Goal: Information Seeking & Learning: Check status

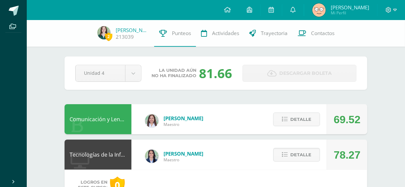
scroll to position [1, 0]
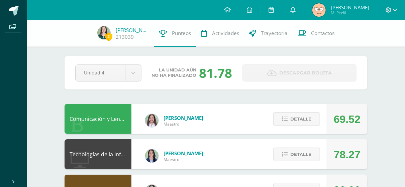
scroll to position [1, 0]
drag, startPoint x: 0, startPoint y: 0, endPoint x: 180, endPoint y: 98, distance: 205.2
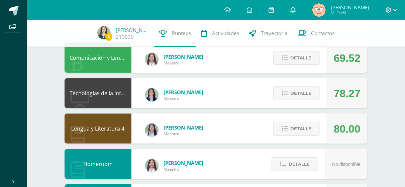
scroll to position [81, 0]
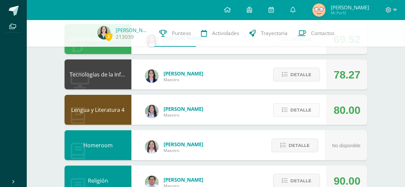
click at [308, 110] on span "Detalle" at bounding box center [301, 110] width 21 height 12
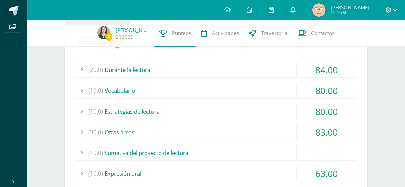
scroll to position [181, 0]
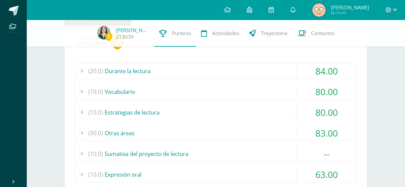
click at [294, 72] on div "(20.0) Durante la lectura" at bounding box center [216, 71] width 282 height 15
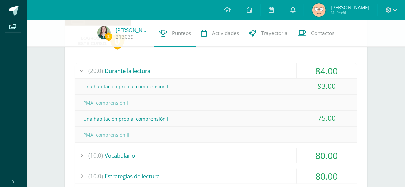
click at [294, 73] on div "(20.0) Durante la lectura" at bounding box center [216, 71] width 282 height 15
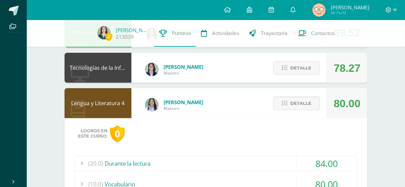
scroll to position [85, 0]
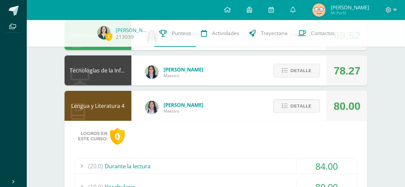
click at [300, 99] on div "Detalle" at bounding box center [295, 106] width 64 height 30
click at [299, 102] on span "Detalle" at bounding box center [301, 106] width 21 height 12
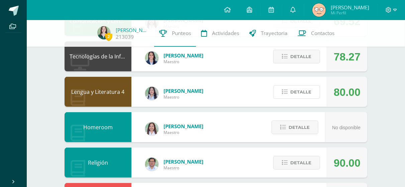
scroll to position [100, 0]
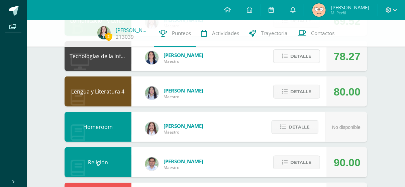
click at [289, 55] on button "Detalle" at bounding box center [297, 57] width 47 height 14
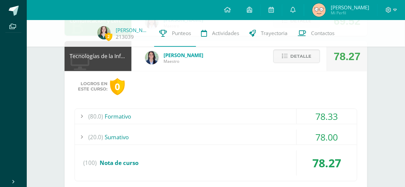
click at [243, 112] on div "(80.0) Formativo" at bounding box center [216, 116] width 282 height 15
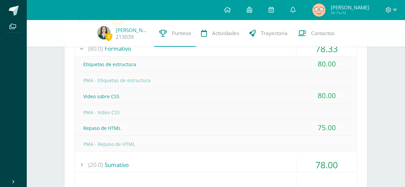
scroll to position [108, 0]
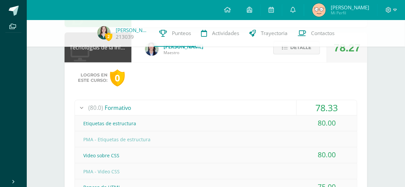
click at [279, 52] on button "Detalle" at bounding box center [297, 48] width 47 height 14
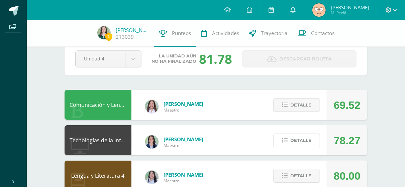
scroll to position [15, 0]
click at [314, 108] on button "Detalle" at bounding box center [297, 106] width 47 height 14
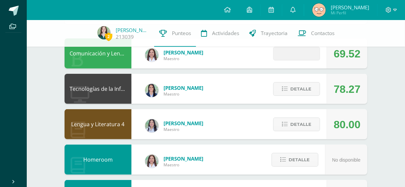
scroll to position [67, 0]
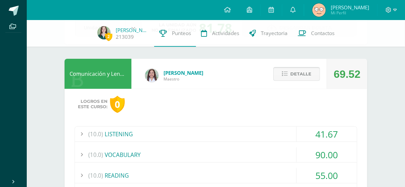
click at [293, 72] on span "Detalle" at bounding box center [301, 74] width 21 height 12
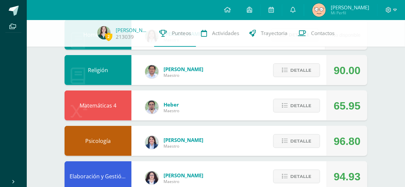
scroll to position [197, 0]
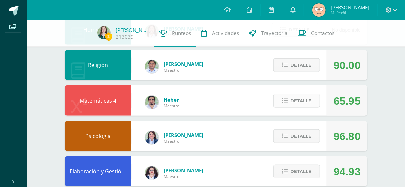
click at [295, 99] on span "Detalle" at bounding box center [301, 101] width 21 height 12
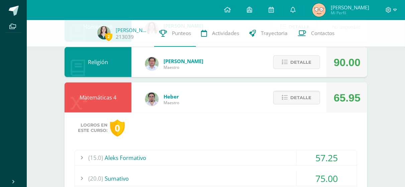
click at [234, 158] on div "(15.0) Aleks Formativo" at bounding box center [216, 158] width 282 height 15
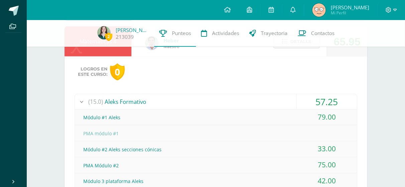
scroll to position [243, 0]
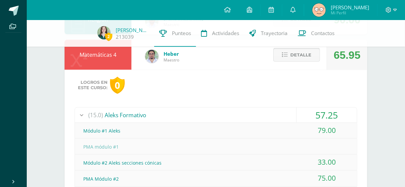
click at [308, 52] on span "Detalle" at bounding box center [301, 55] width 21 height 12
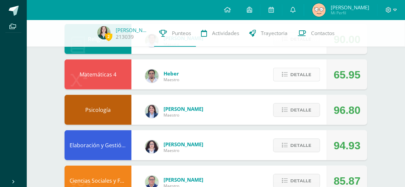
click at [307, 71] on span "Detalle" at bounding box center [301, 75] width 21 height 12
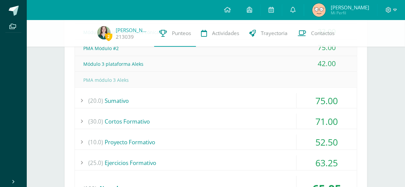
scroll to position [383, 0]
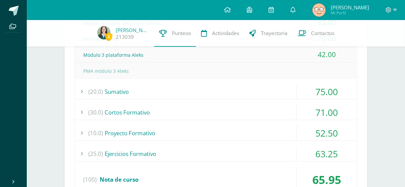
click at [236, 94] on div "(20.0) Sumativo" at bounding box center [216, 91] width 282 height 15
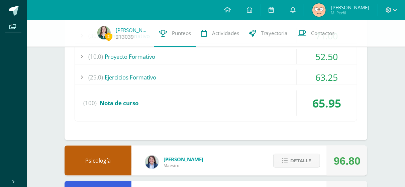
scroll to position [282, 0]
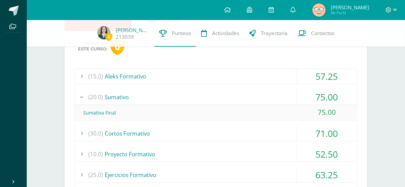
click at [196, 102] on div "(20.0) Sumativo" at bounding box center [216, 97] width 282 height 15
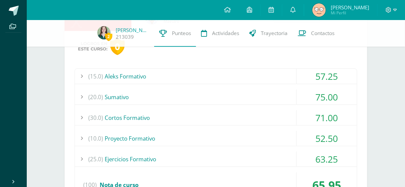
click at [202, 142] on div "(10.0) Proyecto Formativo" at bounding box center [216, 138] width 282 height 15
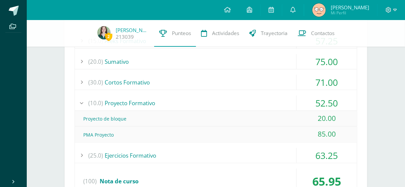
scroll to position [318, 0]
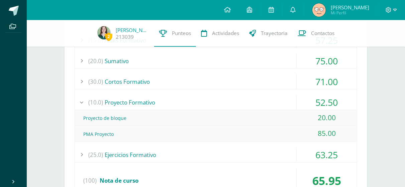
click at [195, 105] on div "(10.0) Proyecto Formativo" at bounding box center [216, 102] width 282 height 15
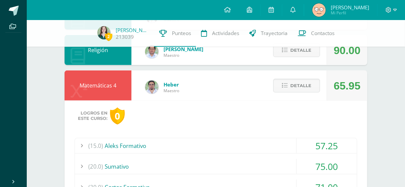
scroll to position [210, 0]
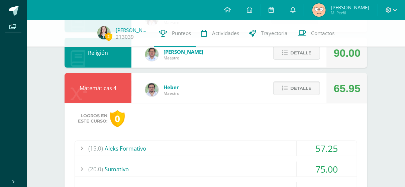
click at [294, 79] on div "Detalle" at bounding box center [295, 88] width 64 height 30
click at [289, 84] on button "Detalle" at bounding box center [297, 89] width 47 height 14
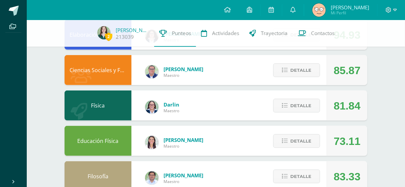
scroll to position [352, 0]
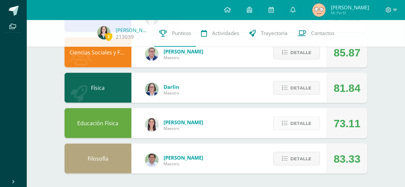
click at [297, 129] on span "Detalle" at bounding box center [301, 124] width 21 height 12
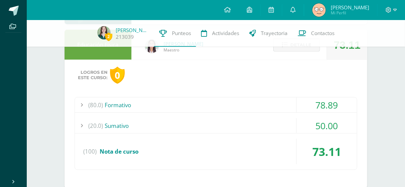
scroll to position [447, 0]
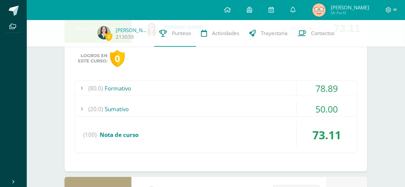
click at [208, 91] on div "(80.0) Formativo" at bounding box center [216, 88] width 282 height 15
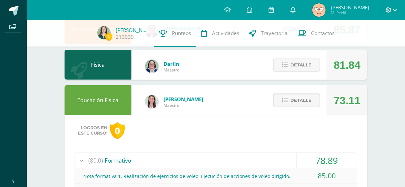
click at [298, 101] on span "Detalle" at bounding box center [301, 100] width 21 height 12
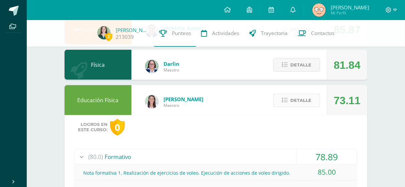
scroll to position [352, 0]
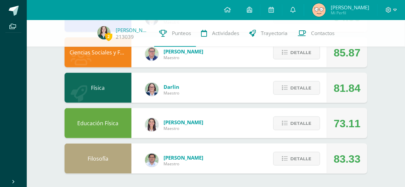
click at [401, 7] on div at bounding box center [391, 10] width 27 height 20
click at [396, 9] on icon at bounding box center [396, 10] width 4 height 2
click at [354, 44] on icon at bounding box center [353, 46] width 5 height 5
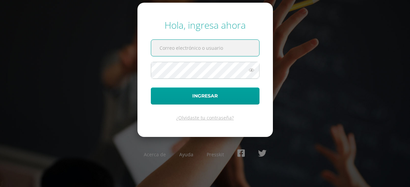
click at [239, 43] on input "text" at bounding box center [205, 48] width 108 height 16
type input "azadardon@gmail.com"
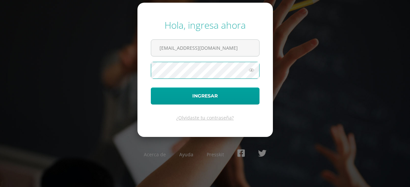
click at [151, 88] on button "Ingresar" at bounding box center [205, 96] width 109 height 17
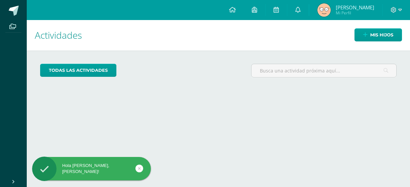
drag, startPoint x: 0, startPoint y: 0, endPoint x: 234, endPoint y: 91, distance: 251.0
click at [209, 107] on div "Actividades Mis hijos todas las Actividades No tienes actividades Échale un vis…" at bounding box center [218, 103] width 389 height 167
click at [369, 29] on link "Mis hijos" at bounding box center [379, 34] width 48 height 13
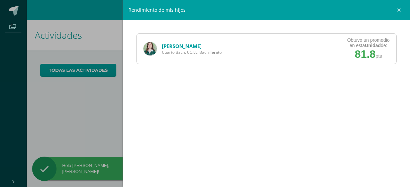
click at [199, 44] on link "[PERSON_NAME]" at bounding box center [182, 46] width 40 height 7
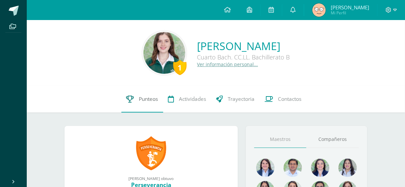
click at [132, 104] on link "Punteos" at bounding box center [143, 99] width 42 height 27
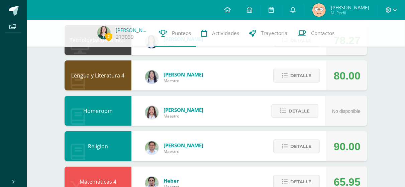
scroll to position [116, 0]
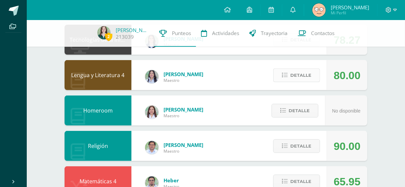
click at [297, 70] on span "Detalle" at bounding box center [301, 75] width 21 height 12
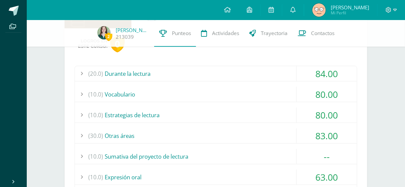
scroll to position [179, 0]
click at [280, 73] on div "(20.0) Durante la lectura" at bounding box center [216, 73] width 282 height 15
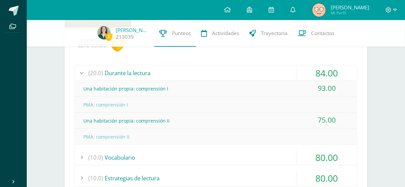
click at [280, 73] on div "(20.0) Durante la lectura" at bounding box center [216, 73] width 282 height 15
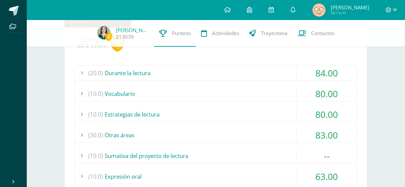
click at [270, 93] on div "(10.0) Vocabulario" at bounding box center [216, 93] width 282 height 15
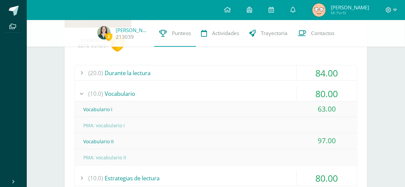
click at [270, 93] on div "(10.0) Vocabulario" at bounding box center [216, 93] width 282 height 15
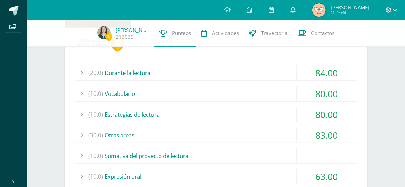
drag, startPoint x: 272, startPoint y: 106, endPoint x: 272, endPoint y: 117, distance: 10.7
click at [272, 117] on div "(20.0) Durante la lectura 84.00 Una habitación propia: comprensión I 93.00" at bounding box center [216, 153] width 283 height 177
click at [272, 117] on div "(10.0) Estrategias de lectura" at bounding box center [216, 114] width 282 height 15
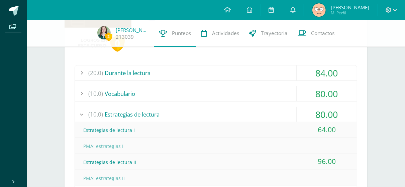
click at [272, 117] on div "(10.0) Estrategias de lectura" at bounding box center [216, 114] width 282 height 15
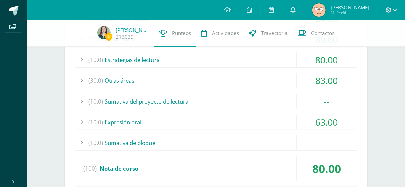
scroll to position [235, 0]
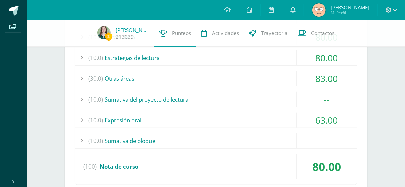
click at [272, 117] on div "(10.0) Expresión oral" at bounding box center [216, 120] width 282 height 15
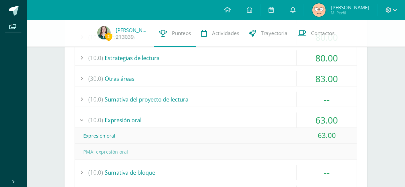
drag, startPoint x: 272, startPoint y: 117, endPoint x: 253, endPoint y: 120, distance: 18.7
click at [253, 120] on div "(10.0) Expresión oral" at bounding box center [216, 120] width 282 height 15
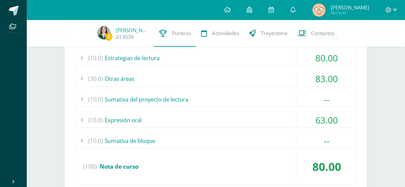
click at [253, 120] on div "(10.0) Expresión oral" at bounding box center [216, 120] width 282 height 15
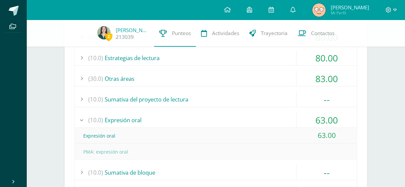
click at [253, 120] on div "(10.0) Expresión oral" at bounding box center [216, 120] width 282 height 15
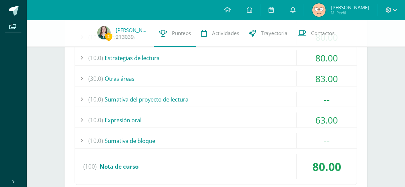
click at [229, 75] on div "(30.0) Otras áreas" at bounding box center [216, 78] width 282 height 15
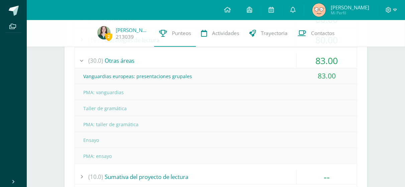
scroll to position [250, 0]
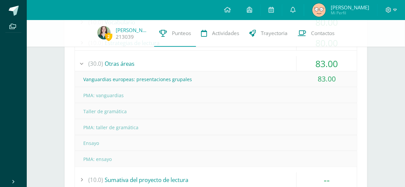
click at [225, 65] on div "(30.0) Otras áreas" at bounding box center [216, 63] width 282 height 15
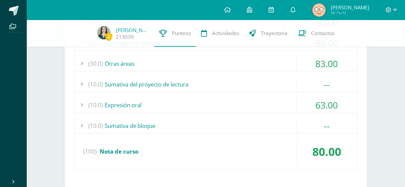
click at [211, 80] on div "(10.0) Sumativa del proyecto de lectura" at bounding box center [216, 84] width 282 height 15
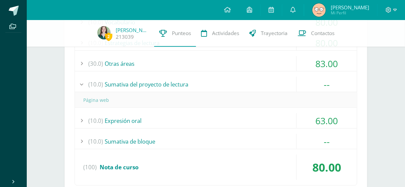
click at [211, 80] on div "(10.0) Sumativa del proyecto de lectura" at bounding box center [216, 84] width 282 height 15
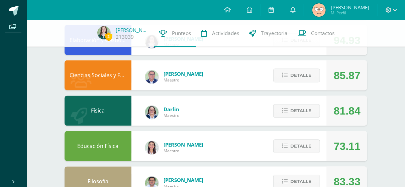
scroll to position [578, 0]
